Goal: Check status: Check status

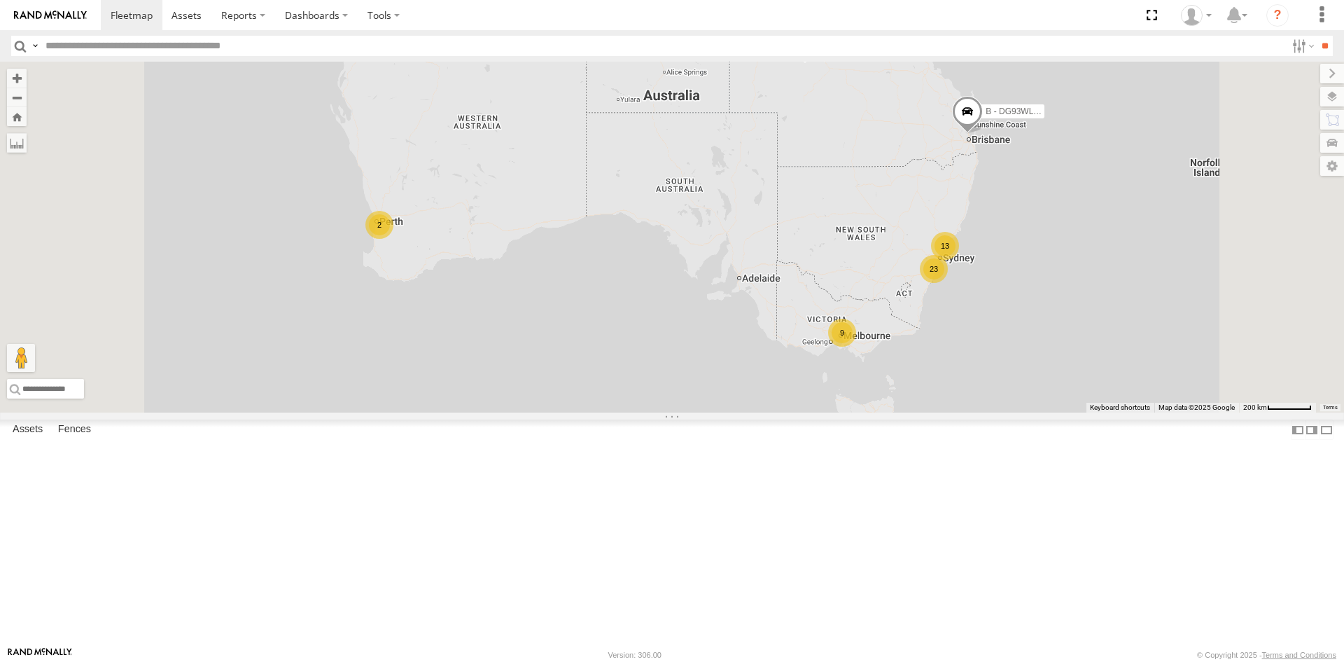
click at [948, 283] on div "23" at bounding box center [934, 269] width 28 height 28
click at [949, 286] on div "23" at bounding box center [935, 272] width 28 height 28
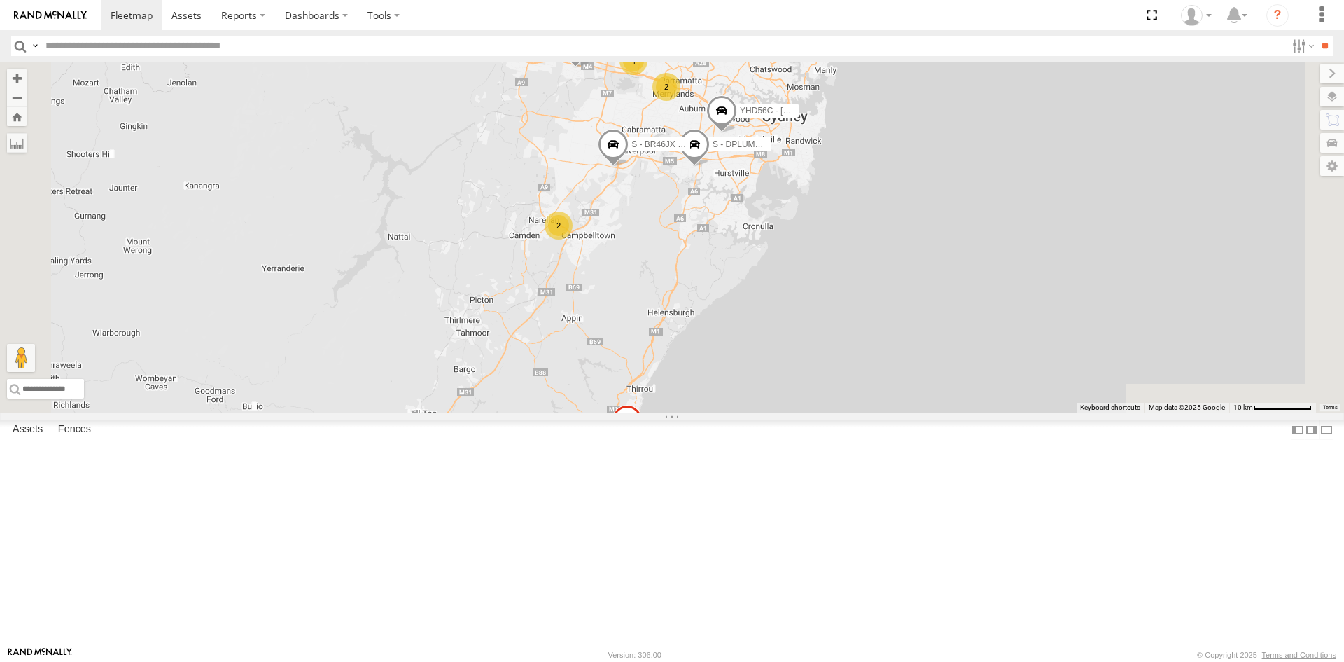
drag, startPoint x: 870, startPoint y: 243, endPoint x: 814, endPoint y: 302, distance: 81.7
click at [816, 302] on div "B - DG93WL - Josh Fahd 3 4 5 YHD56C - Samuel Fuimaono 2 2 W - IHW007 - Paul Wha…" at bounding box center [672, 237] width 1344 height 351
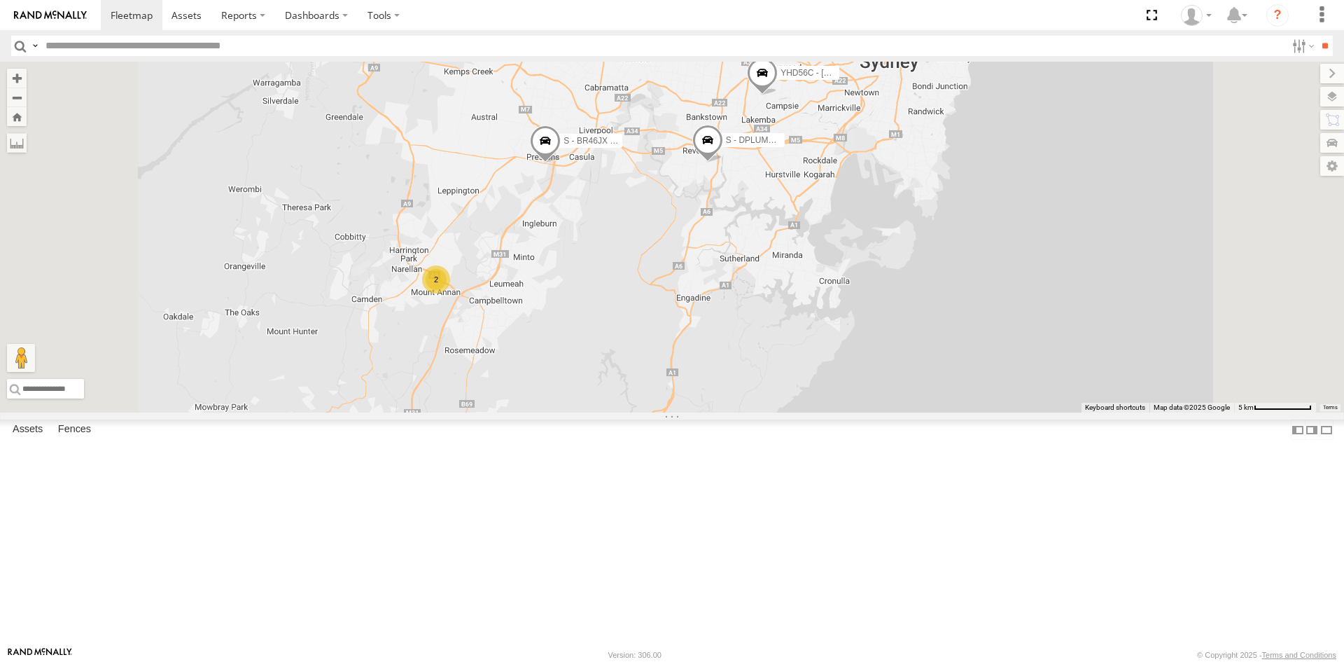
drag, startPoint x: 966, startPoint y: 309, endPoint x: 955, endPoint y: 323, distance: 17.9
click at [958, 328] on div "B - DG93WL - Josh Fahd YHD56C - Samuel Fuimaono W - IHW007 - Paul Whatman EWU96…" at bounding box center [672, 237] width 1344 height 351
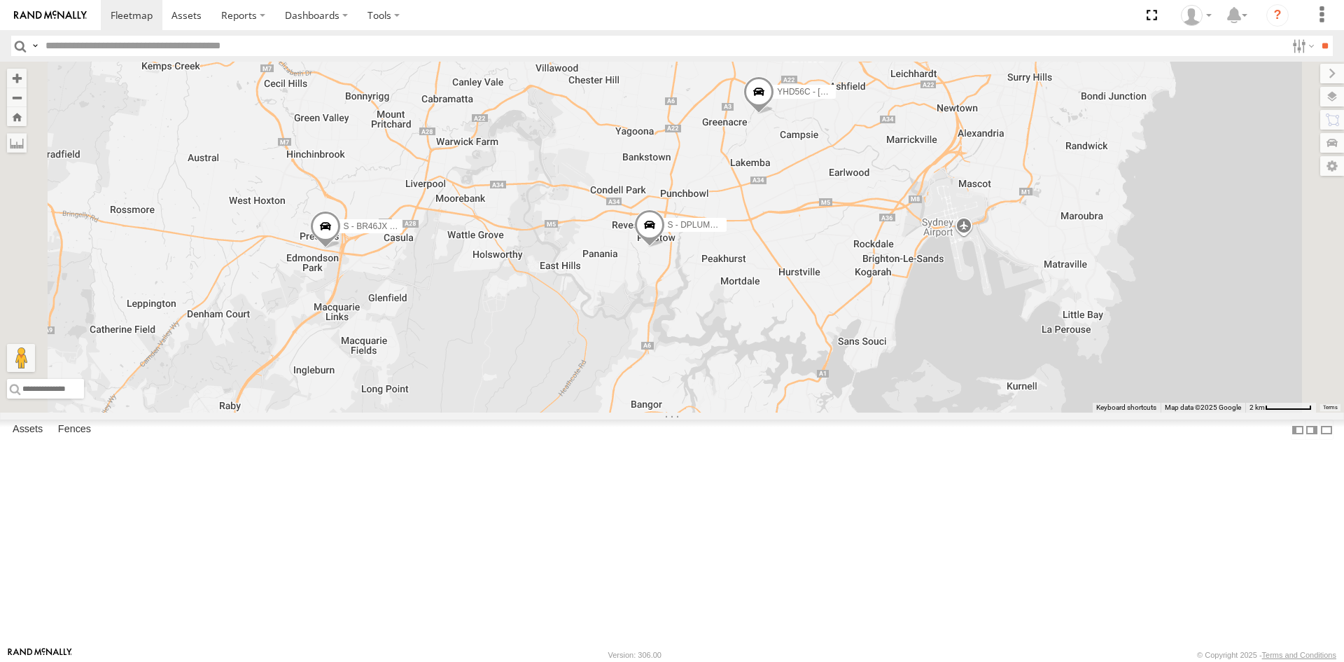
drag, startPoint x: 1189, startPoint y: 230, endPoint x: 1110, endPoint y: 251, distance: 82.5
click at [1110, 251] on div "B - DG93WL - Josh Fahd YHD56C - Samuel Fuimaono W - IHW007 - Paul Whatman EWU96…" at bounding box center [672, 237] width 1344 height 351
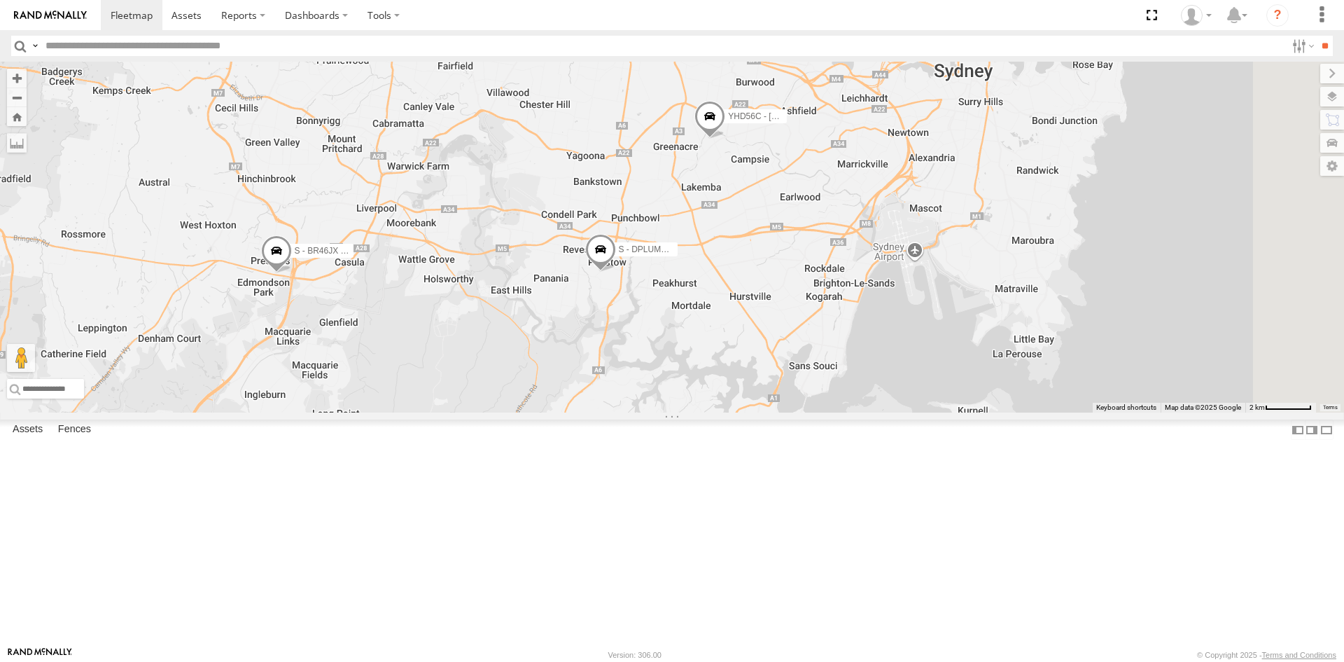
scroll to position [420, 0]
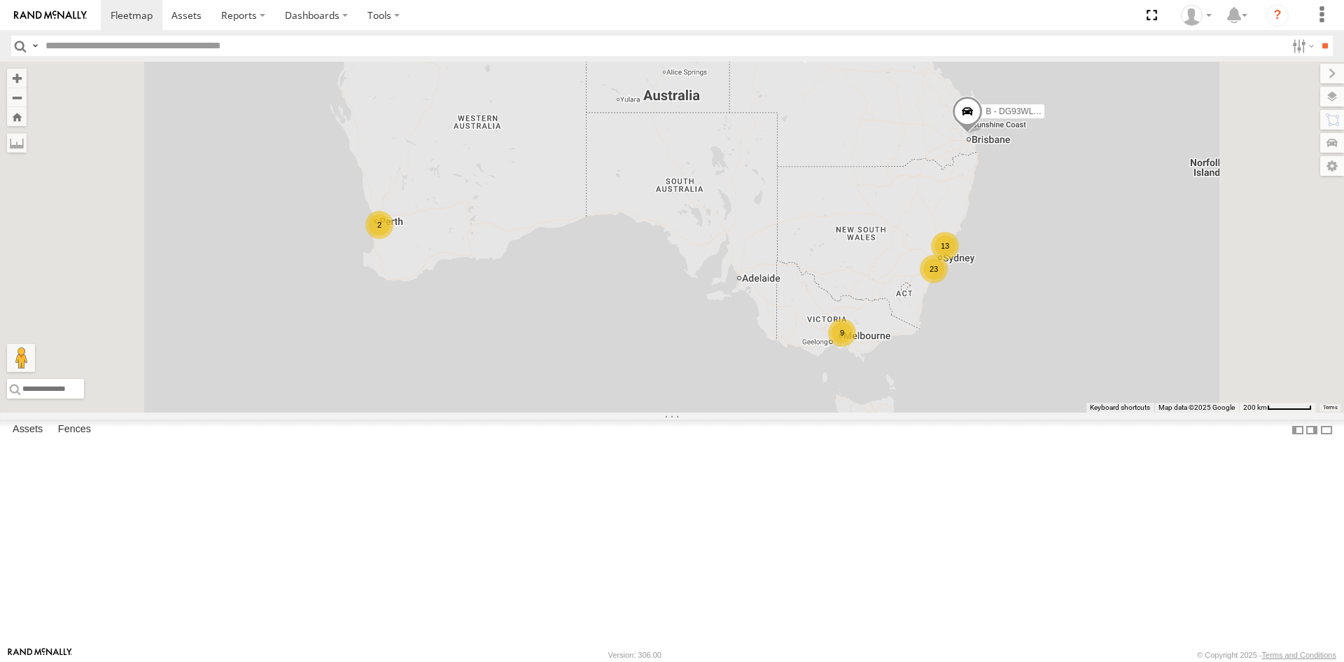
scroll to position [280, 0]
click at [0, 0] on div "All Assets" at bounding box center [0, 0] width 0 height 0
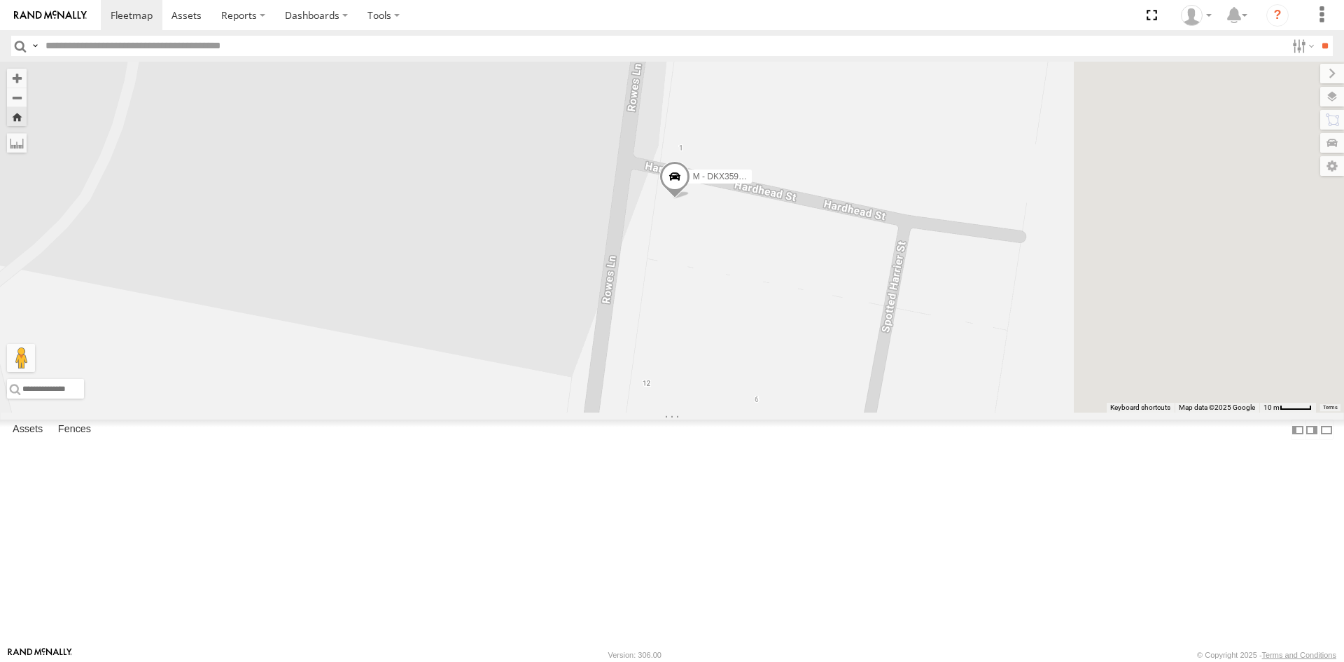
drag, startPoint x: 953, startPoint y: 295, endPoint x: 848, endPoint y: 314, distance: 105.9
click at [690, 198] on span at bounding box center [674, 179] width 31 height 38
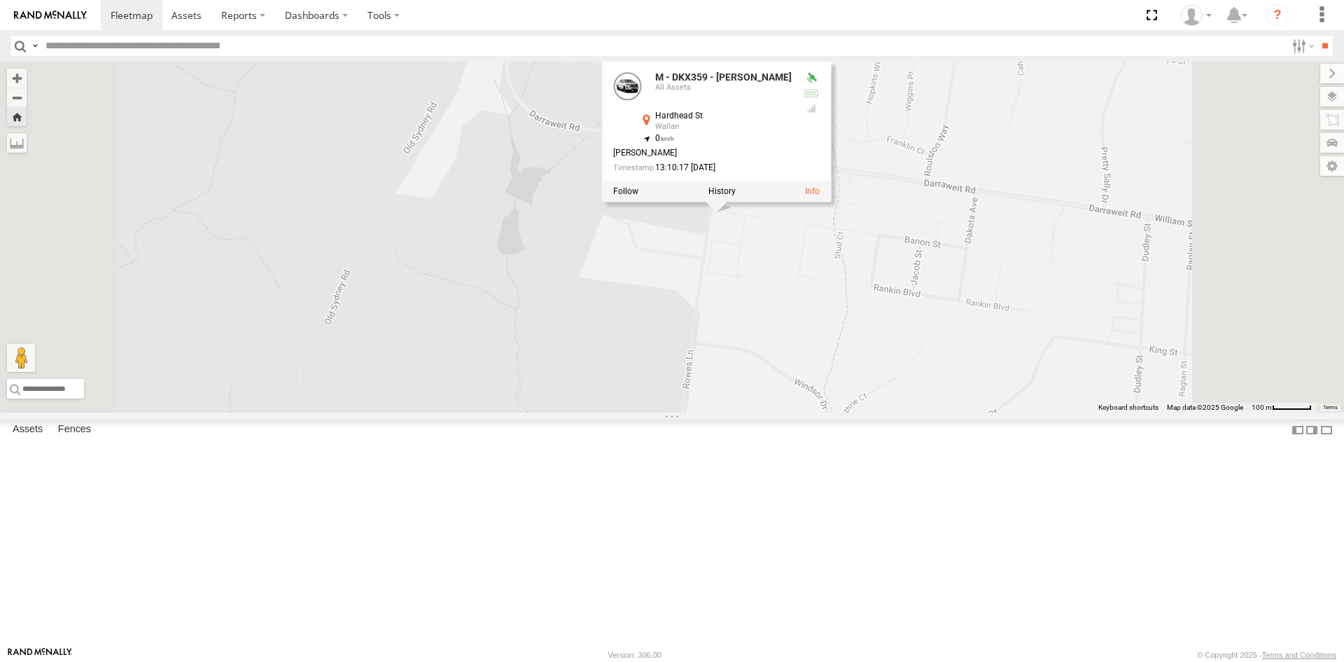
scroll to position [0, 0]
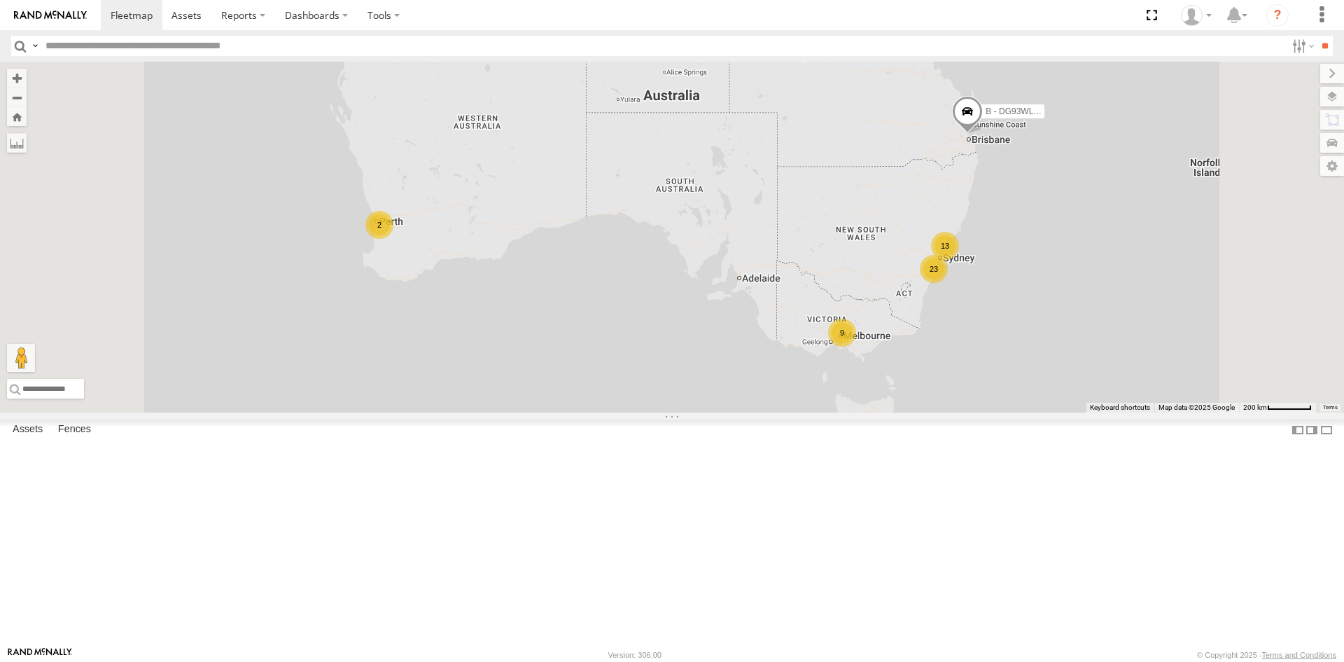
click at [948, 283] on div "23" at bounding box center [934, 269] width 28 height 28
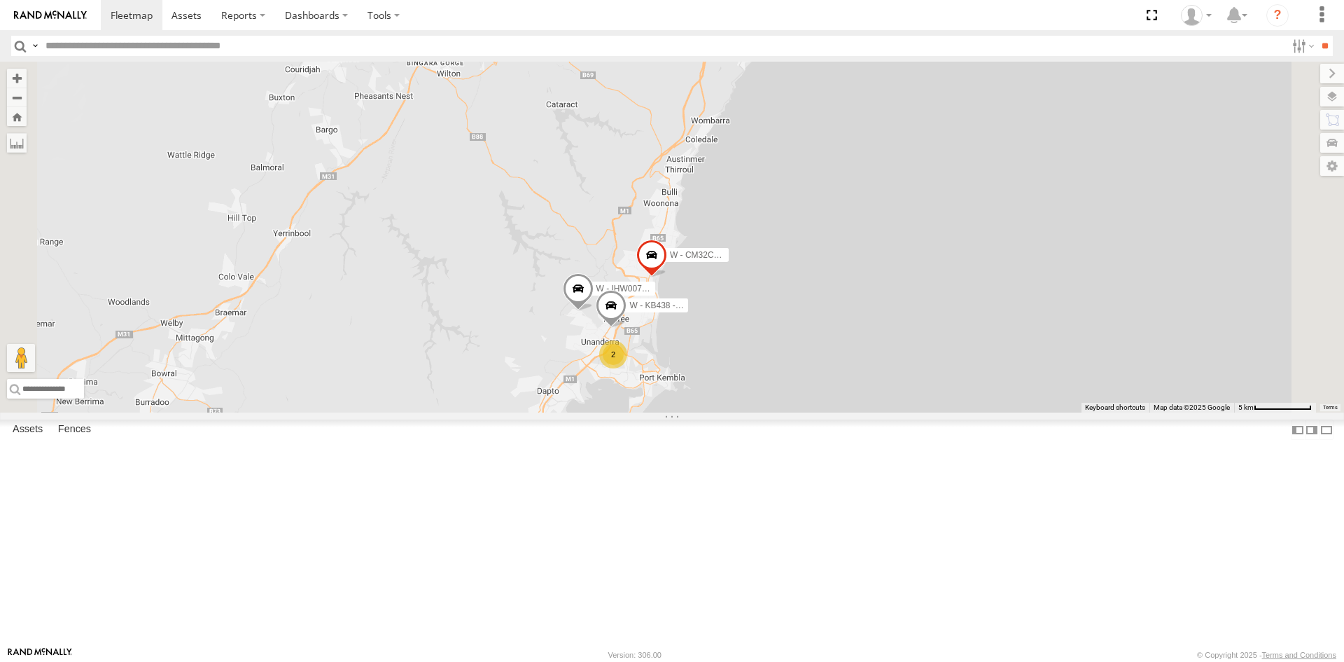
drag, startPoint x: 846, startPoint y: 549, endPoint x: 823, endPoint y: 472, distance: 80.6
click at [823, 412] on div "B - DG93WL - [PERSON_NAME] YHD56C - [PERSON_NAME] W - IHW007 - [PERSON_NAME] EW…" at bounding box center [672, 237] width 1344 height 351
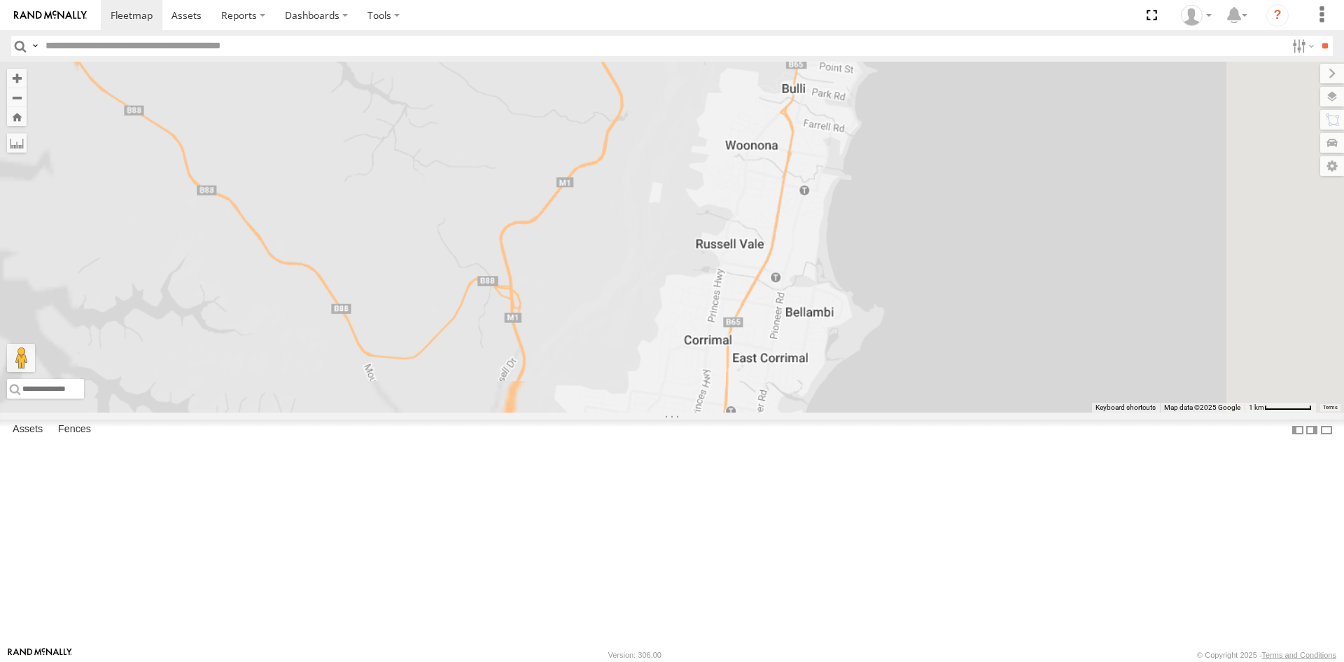
drag, startPoint x: 758, startPoint y: 458, endPoint x: 752, endPoint y: 427, distance: 31.4
click at [753, 412] on div "B - DG93WL - [PERSON_NAME] YHD56C - [PERSON_NAME] W - IHW007 - [PERSON_NAME] EW…" at bounding box center [672, 237] width 1344 height 351
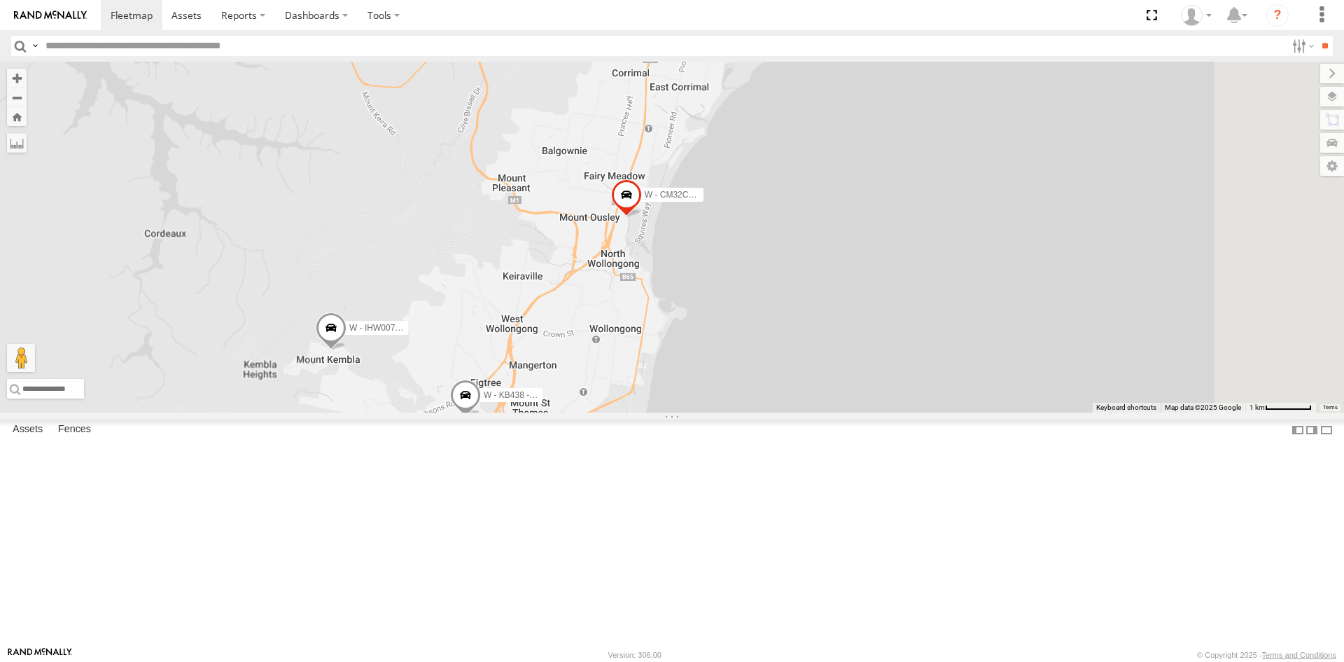
drag, startPoint x: 746, startPoint y: 445, endPoint x: 680, endPoint y: 220, distance: 234.8
click at [676, 216] on div "B - DG93WL - [PERSON_NAME] YHD56C - [PERSON_NAME] W - IHW007 - [PERSON_NAME] EW…" at bounding box center [672, 237] width 1344 height 351
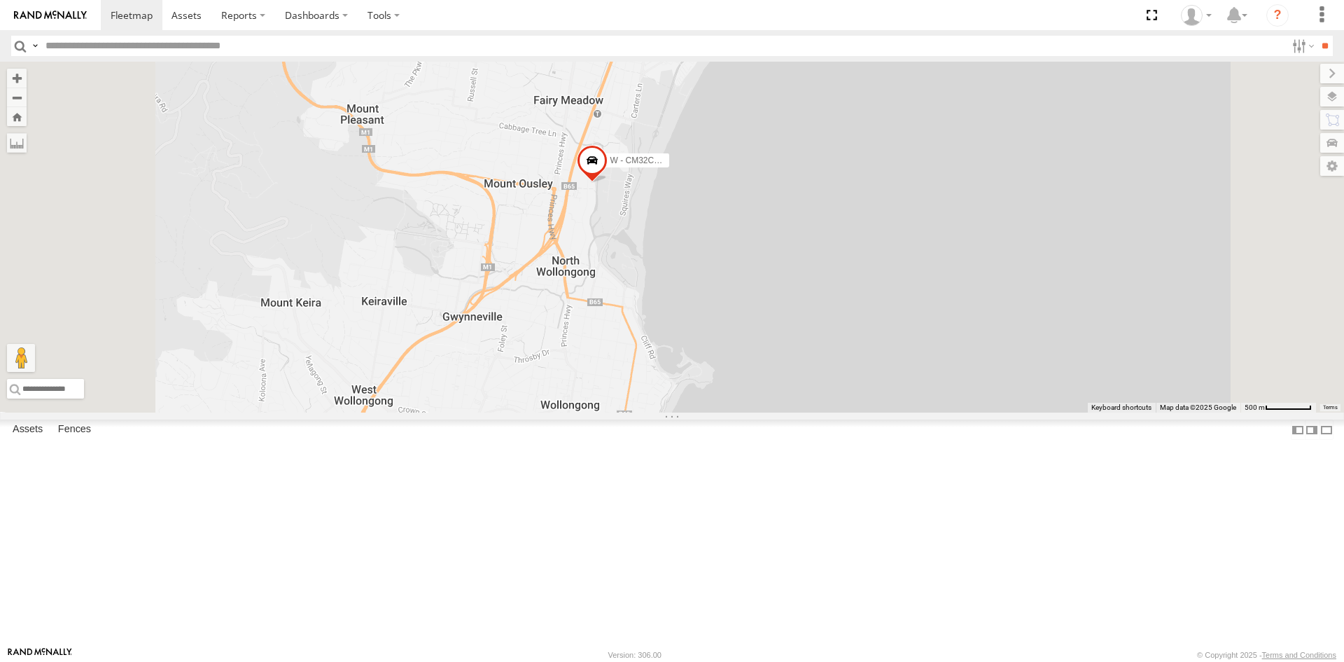
click at [764, 301] on div "B - DG93WL - [PERSON_NAME] YHD56C - [PERSON_NAME] W - IHW007 - [PERSON_NAME] EW…" at bounding box center [672, 237] width 1344 height 351
click at [608, 183] on span at bounding box center [592, 164] width 31 height 38
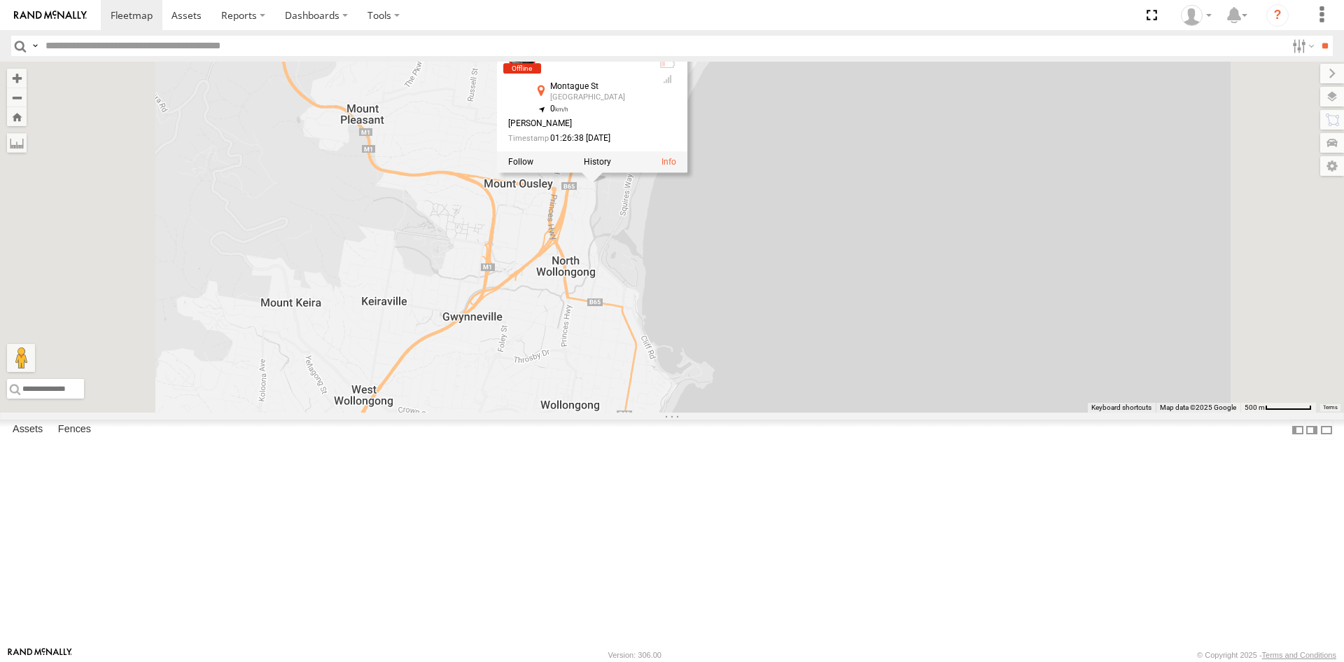
click at [1047, 412] on div "W - CM32CA - Transit W - CM32CA - Transit All Assets Montague [GEOGRAPHIC_DATA]…" at bounding box center [672, 237] width 1344 height 351
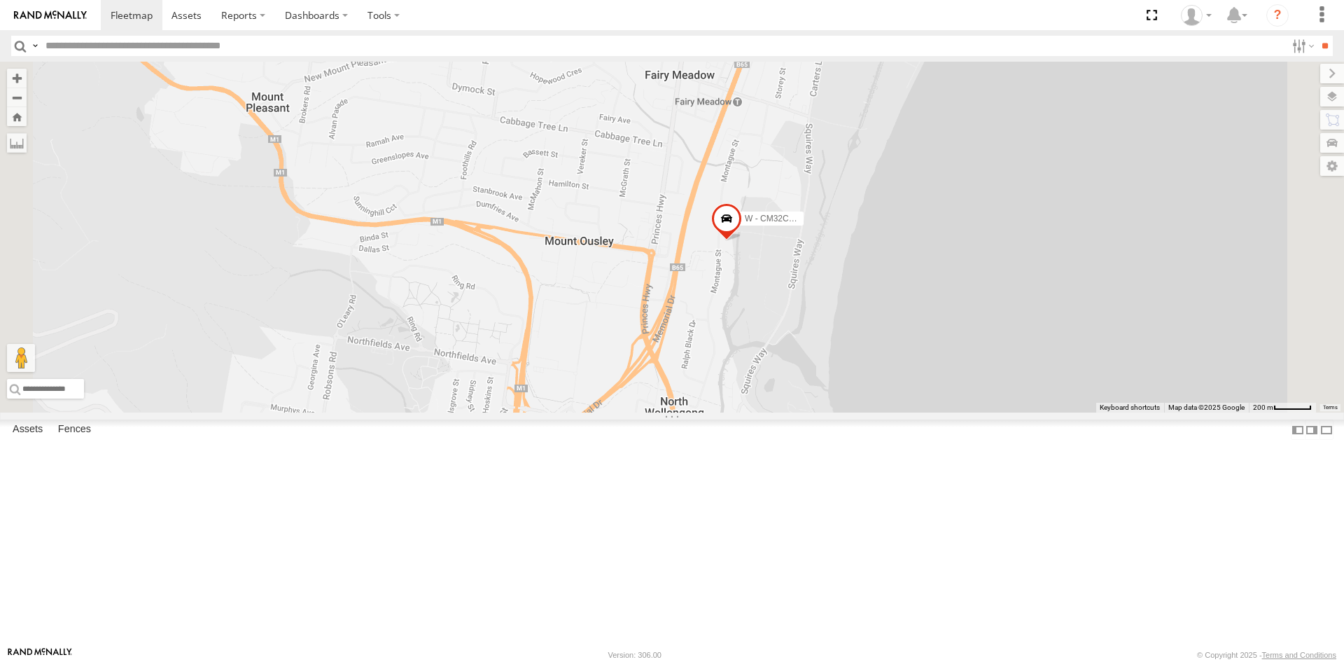
drag, startPoint x: 716, startPoint y: 407, endPoint x: 802, endPoint y: 55, distance: 361.7
click at [797, 64] on div "W - CM32CA - Transit" at bounding box center [672, 237] width 1344 height 351
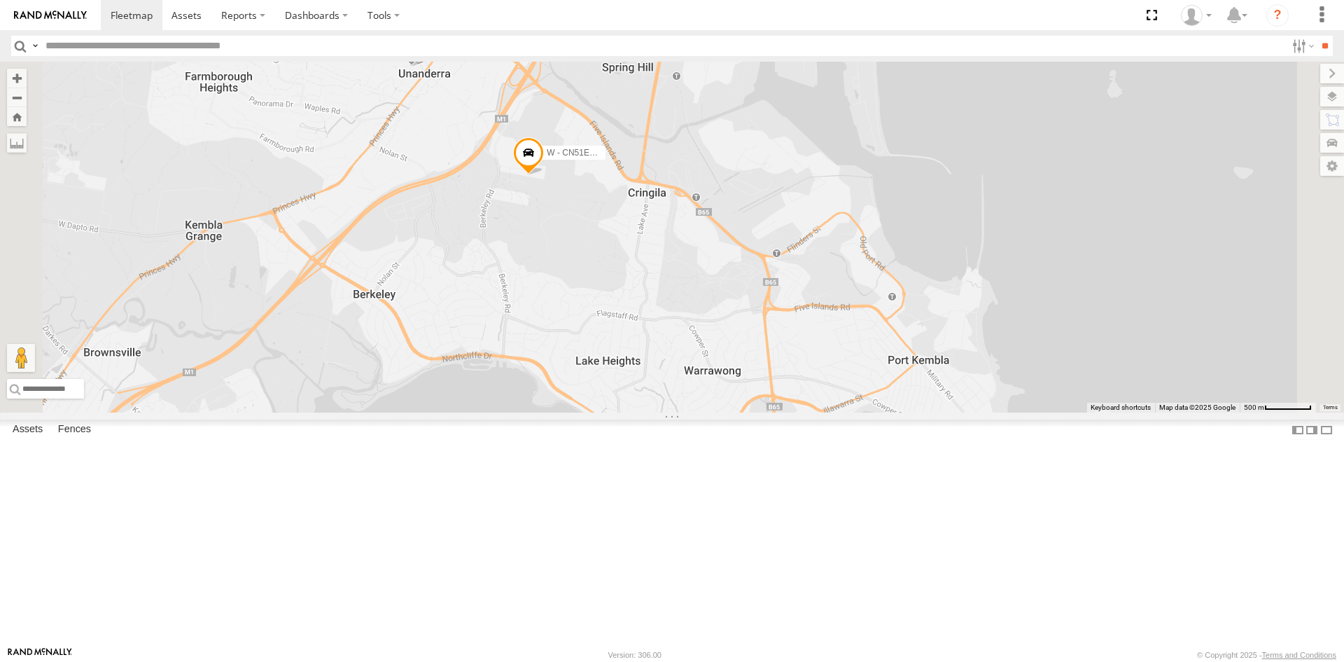
drag, startPoint x: 783, startPoint y: 201, endPoint x: 798, endPoint y: 216, distance: 21.3
click at [790, 221] on div "W - CM32CA - Transit W - CN51ES - [PERSON_NAME] W - IHW009 - [PERSON_NAME] W - …" at bounding box center [672, 237] width 1344 height 351
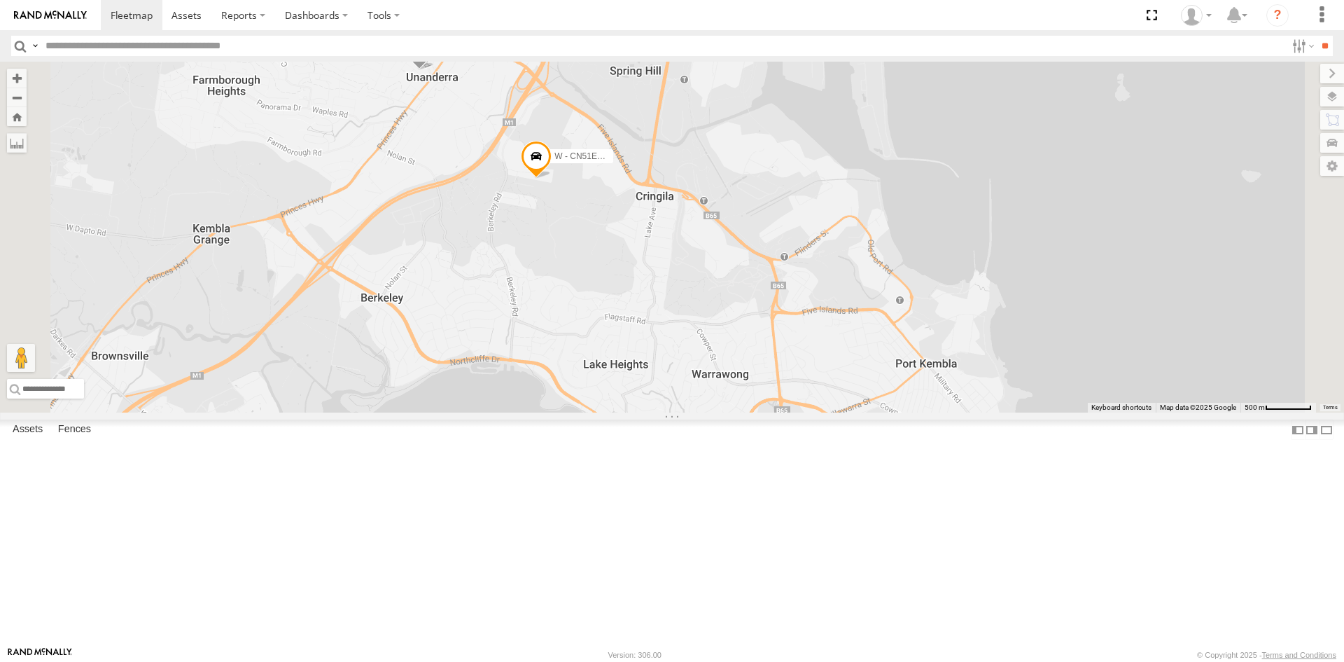
click at [552, 179] on span at bounding box center [536, 160] width 31 height 38
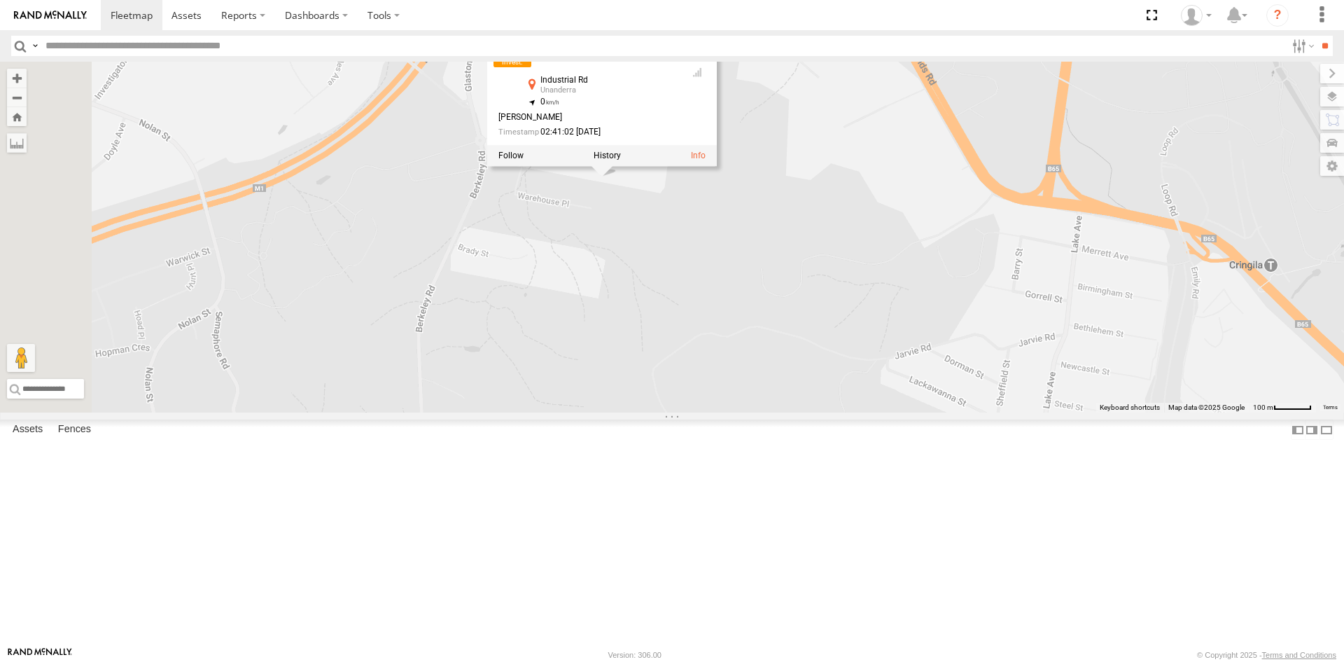
drag, startPoint x: 780, startPoint y: 307, endPoint x: 783, endPoint y: 324, distance: 17.7
click at [783, 324] on div "W - CM32CA - Transit W - CN51ES - [PERSON_NAME] W - IHW009 - [PERSON_NAME] W - …" at bounding box center [672, 237] width 1344 height 351
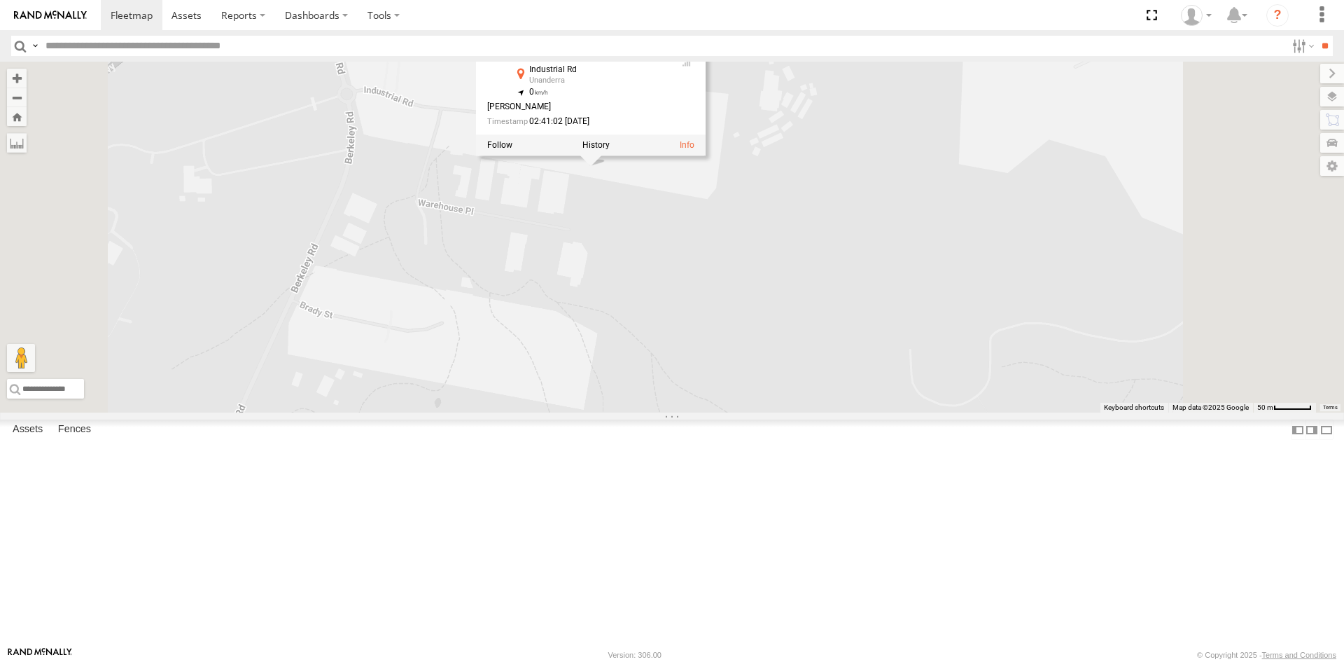
click at [1023, 248] on div "W - CM32CA - Transit W - CN51ES - [PERSON_NAME] W - IHW009 - [PERSON_NAME] W - …" at bounding box center [672, 237] width 1344 height 351
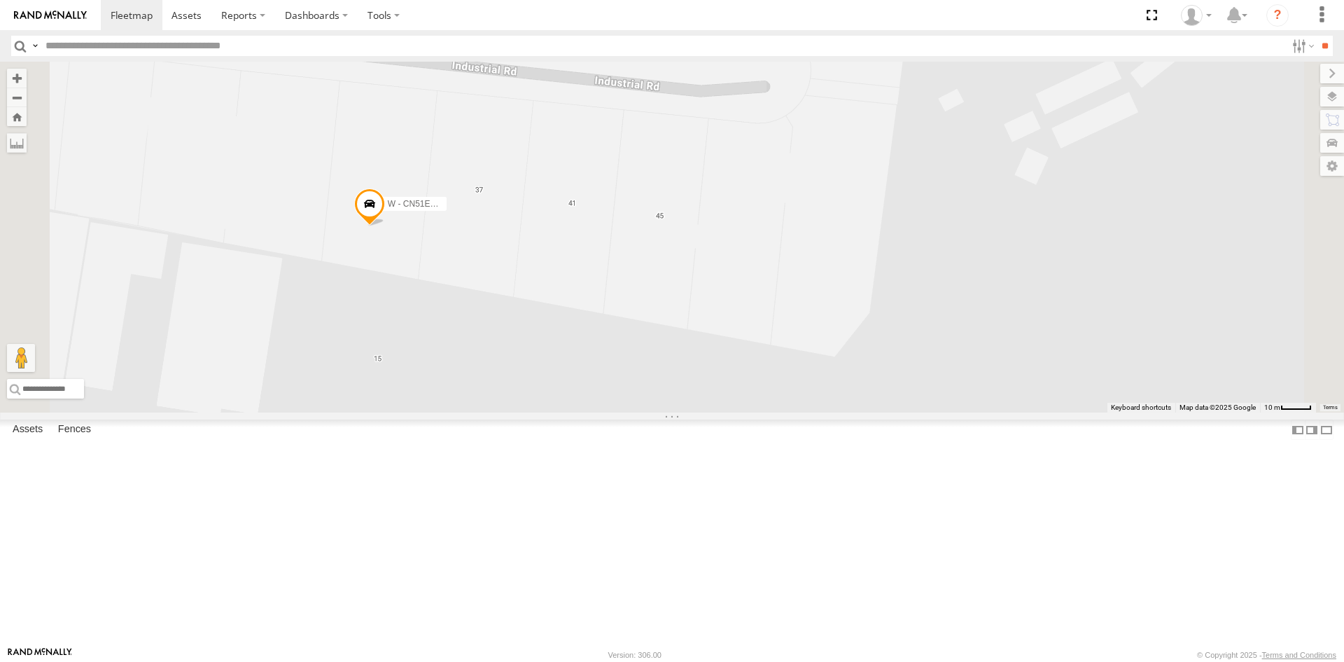
drag, startPoint x: 487, startPoint y: 327, endPoint x: 606, endPoint y: 326, distance: 119.7
click at [447, 210] on label "W - CN51ES - [PERSON_NAME]" at bounding box center [412, 203] width 70 height 14
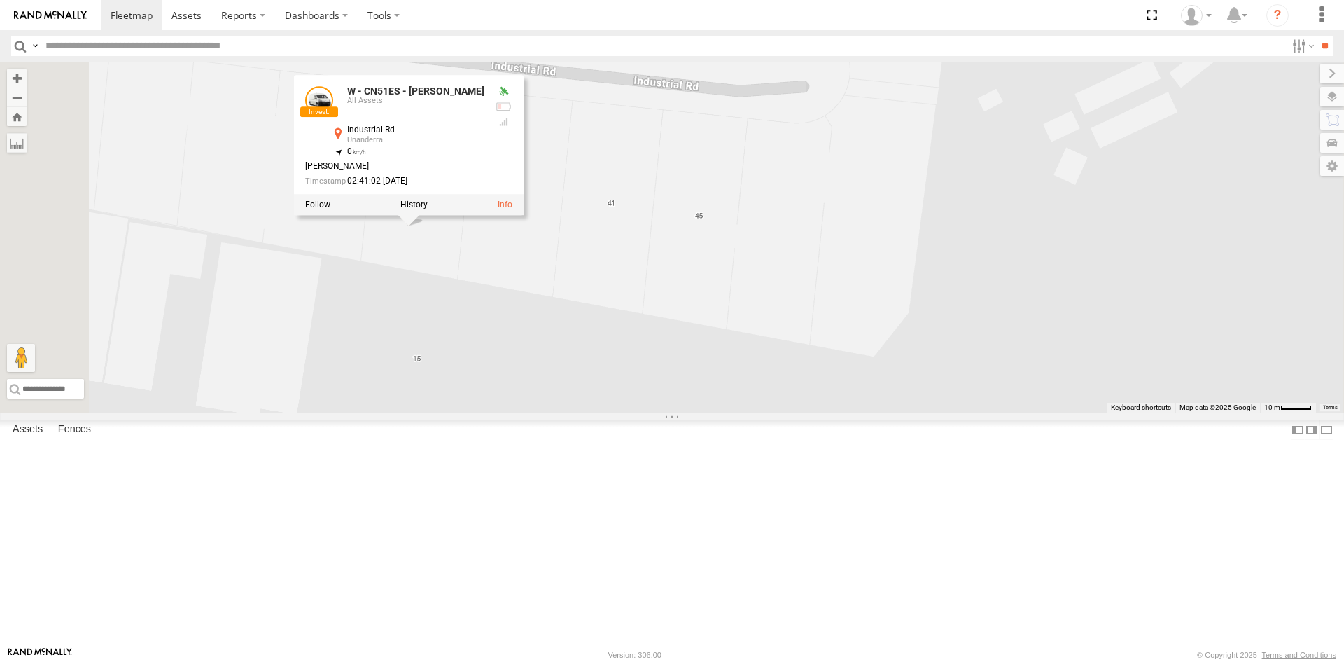
click at [524, 215] on div at bounding box center [409, 204] width 230 height 21
click at [428, 209] on label at bounding box center [413, 205] width 27 height 10
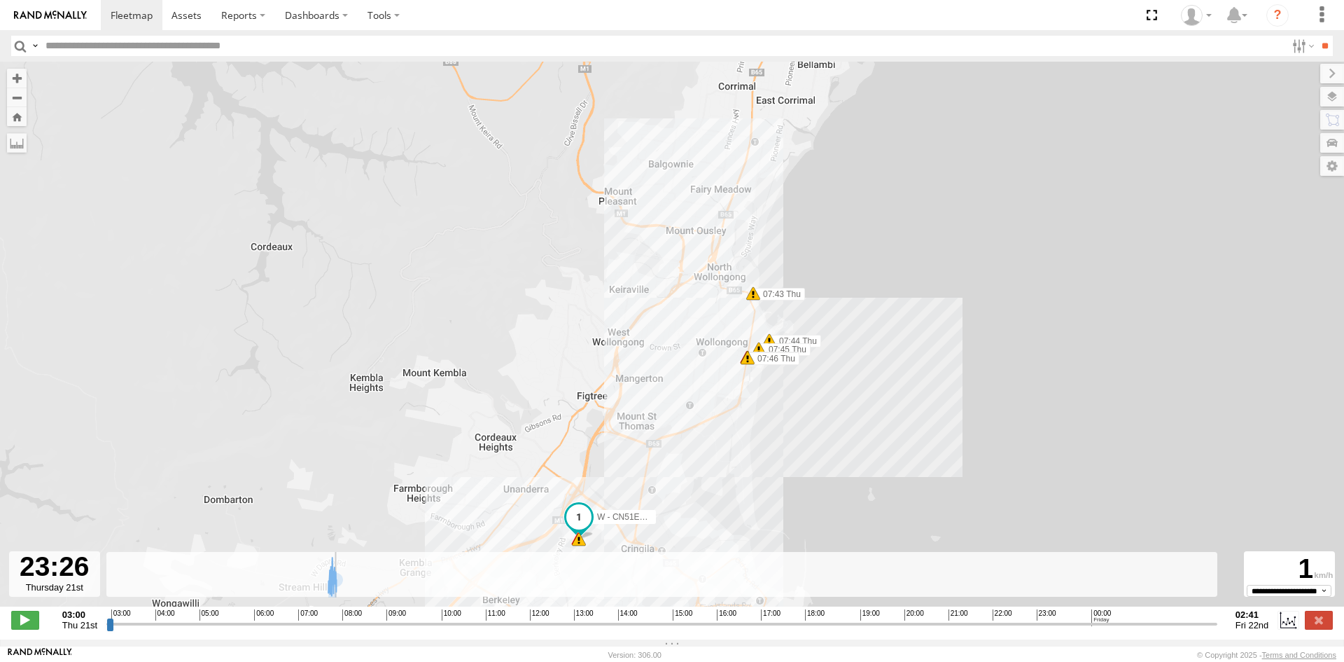
drag, startPoint x: 109, startPoint y: 628, endPoint x: 1061, endPoint y: 620, distance: 952.1
type input "**********"
click at [1061, 620] on input "range" at bounding box center [661, 623] width 1111 height 13
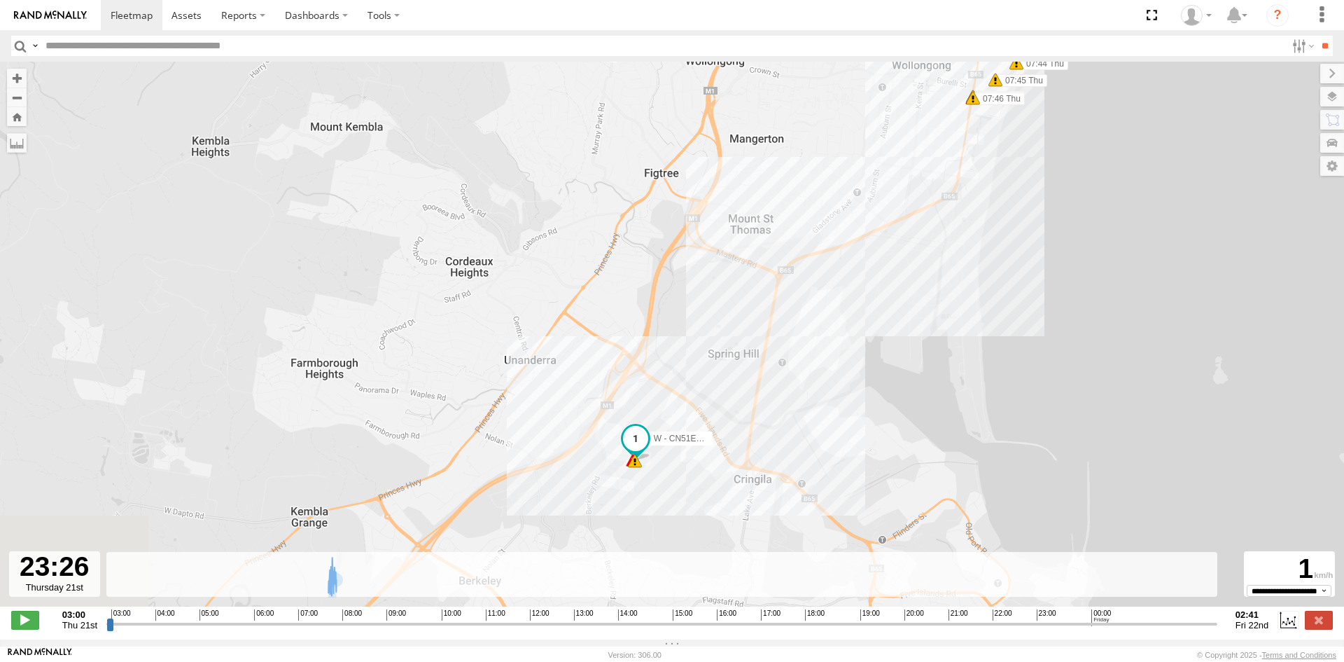
drag, startPoint x: 623, startPoint y: 515, endPoint x: 540, endPoint y: 340, distance: 193.5
click at [540, 340] on div "W - CN51ES - [PERSON_NAME] 07:43 Thu 07:44 Thu 07:45 Thu 07:46 Thu 07:46 Thu 8 …" at bounding box center [672, 341] width 1344 height 559
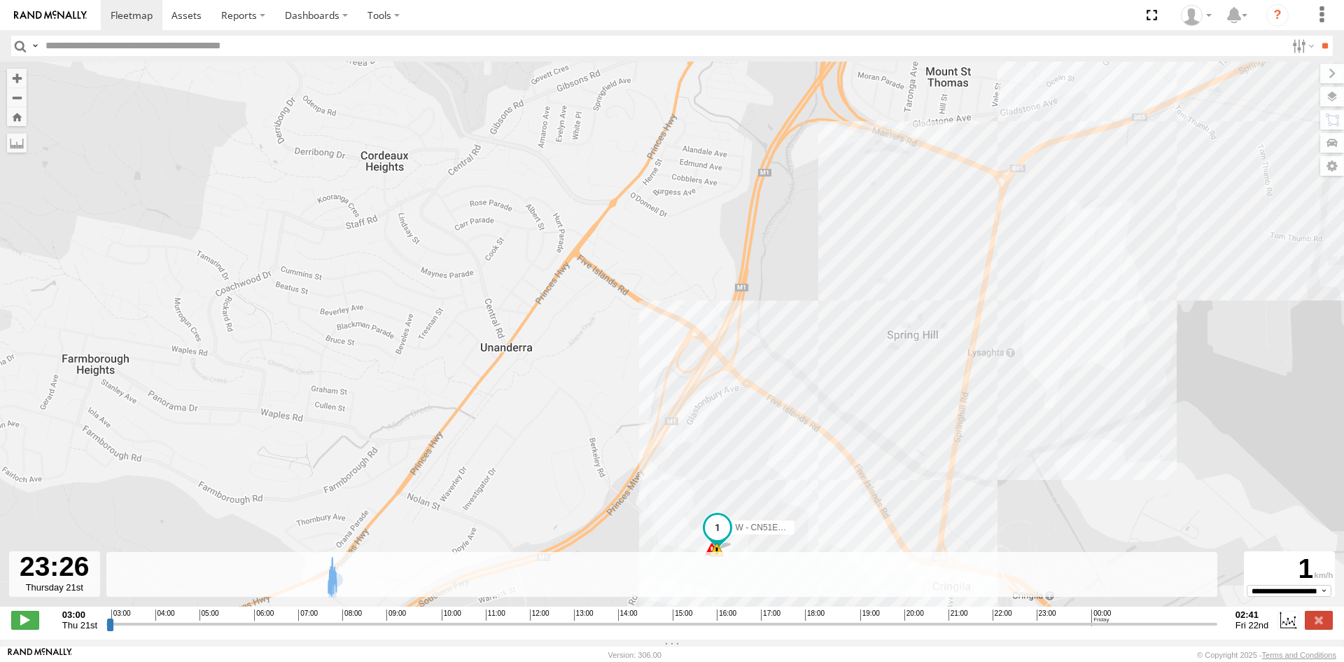
drag, startPoint x: 616, startPoint y: 430, endPoint x: 587, endPoint y: 349, distance: 85.5
click at [588, 353] on div "W - CN51ES - [PERSON_NAME] 07:43 Thu 07:44 Thu 07:45 Thu 07:46 Thu 07:46 Thu 35…" at bounding box center [672, 341] width 1344 height 559
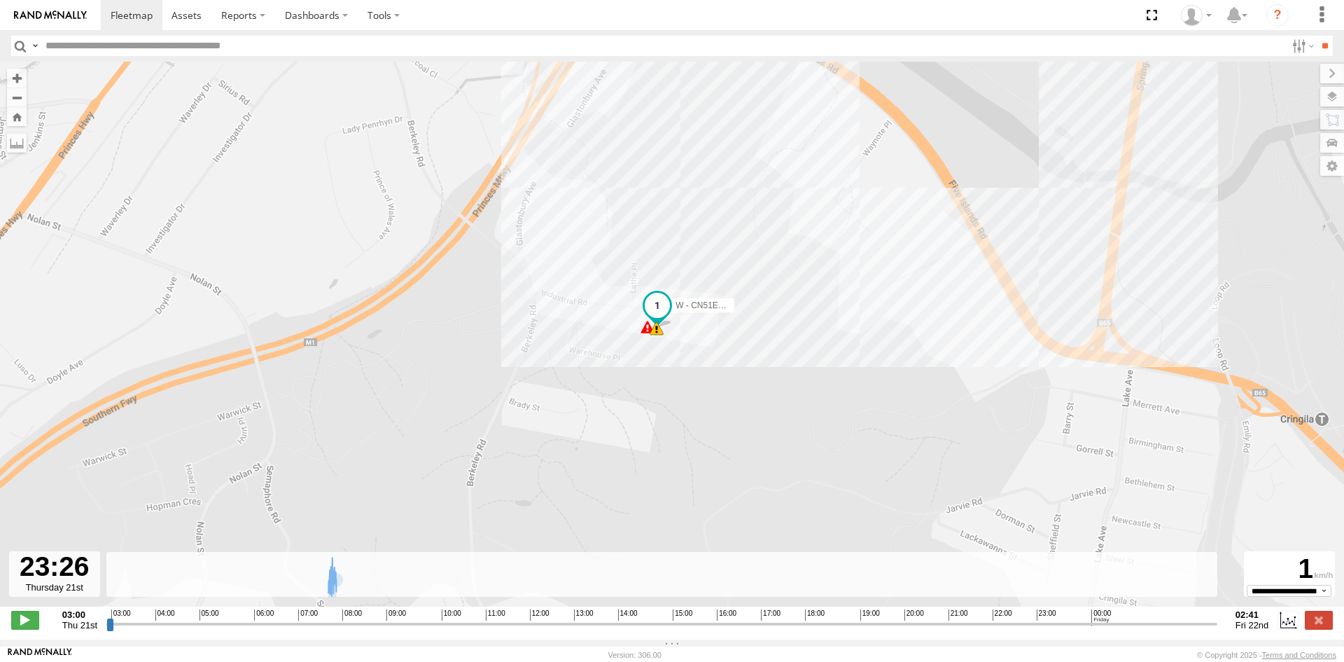
drag, startPoint x: 629, startPoint y: 409, endPoint x: 566, endPoint y: 356, distance: 81.5
click at [569, 361] on div "W - CN51ES - [PERSON_NAME] 07:43 Thu 07:44 Thu 07:45 Thu 07:46 Thu 07:46 Thu 35…" at bounding box center [672, 341] width 1344 height 559
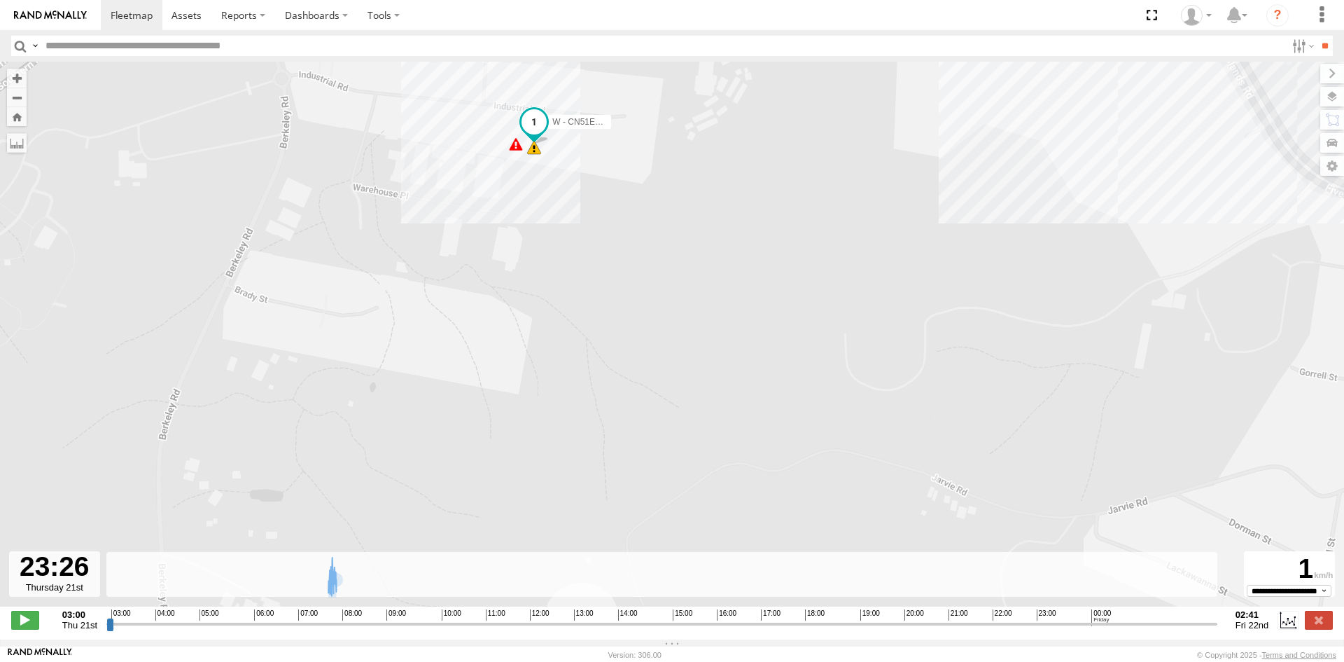
drag, startPoint x: 379, startPoint y: 130, endPoint x: 413, endPoint y: 244, distance: 118.5
click at [411, 243] on div "W - CN51ES - [PERSON_NAME] 07:43 Thu 07:44 Thu 07:45 Thu 07:46 Thu 07:46 Thu 35…" at bounding box center [672, 341] width 1344 height 559
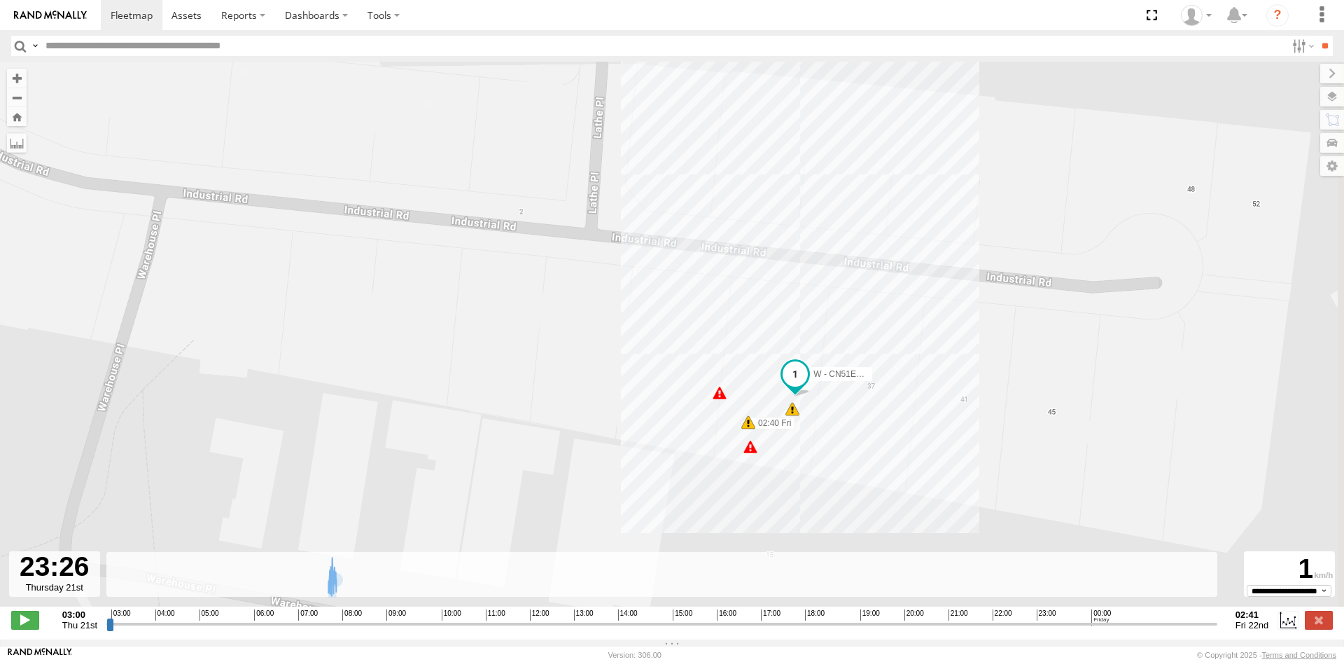
drag, startPoint x: 816, startPoint y: 363, endPoint x: 733, endPoint y: 309, distance: 99.2
click at [735, 309] on div "W - CN51ES - [PERSON_NAME] 07:43 Thu 07:44 Thu 07:45 Thu 07:46 Thu 07:46 Thu 30…" at bounding box center [672, 341] width 1344 height 559
